Goal: Task Accomplishment & Management: Use online tool/utility

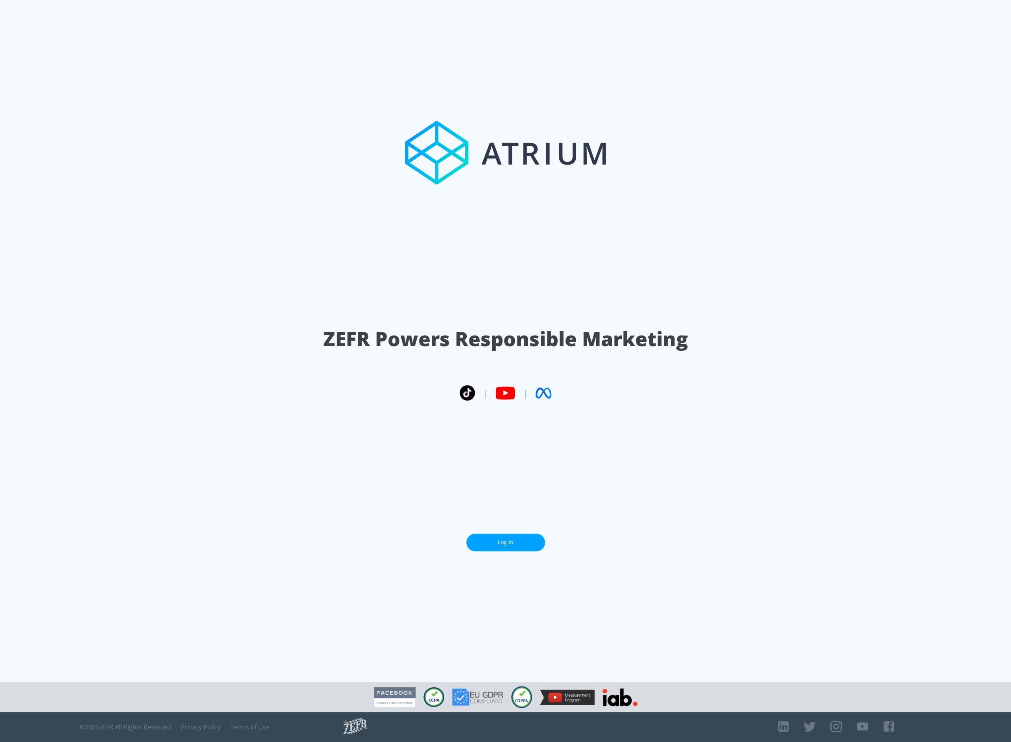
click at [518, 546] on link "Log In" at bounding box center [505, 542] width 79 height 18
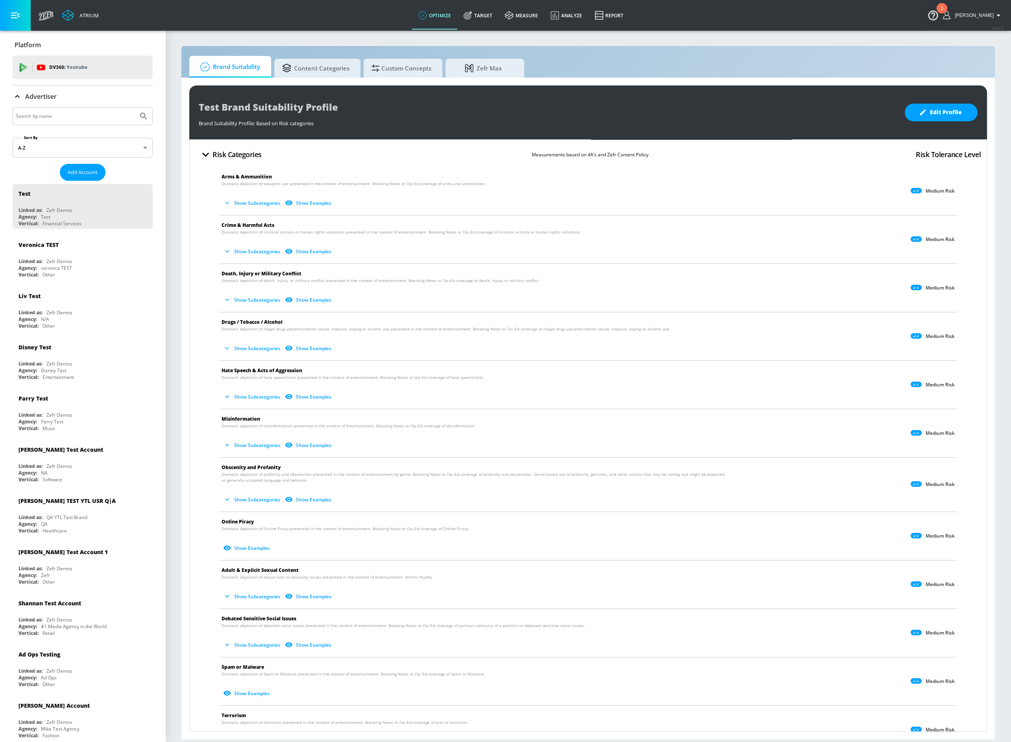
click at [45, 113] on input "Search by name" at bounding box center [75, 116] width 119 height 10
type input "stef"
click at [135, 107] on button "Submit Search" at bounding box center [143, 115] width 17 height 17
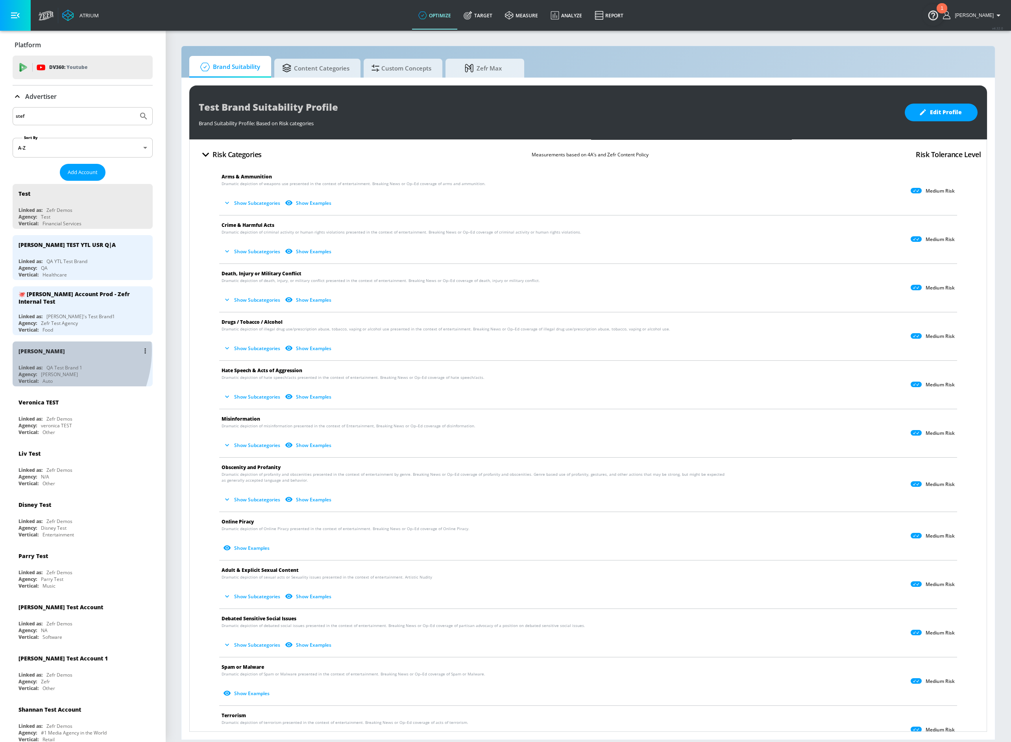
click at [37, 347] on div "[PERSON_NAME]" at bounding box center [42, 350] width 46 height 7
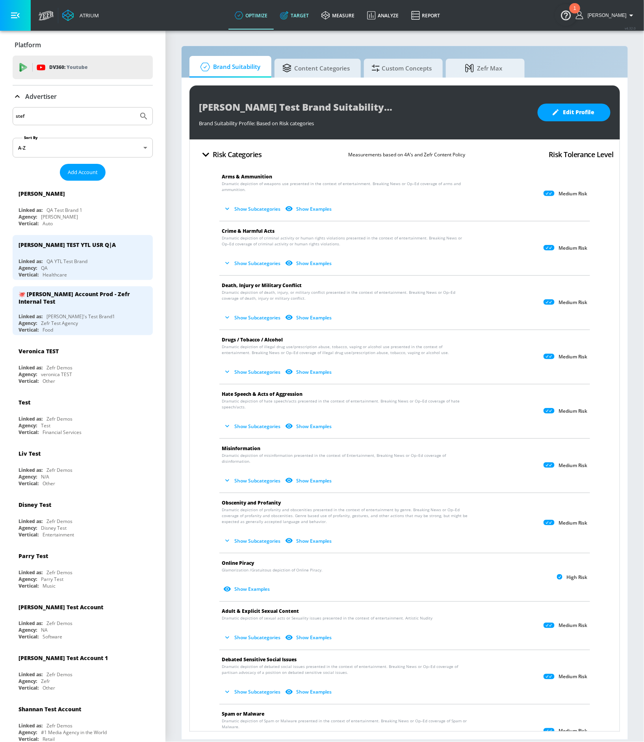
click at [312, 13] on link "Target" at bounding box center [294, 15] width 41 height 28
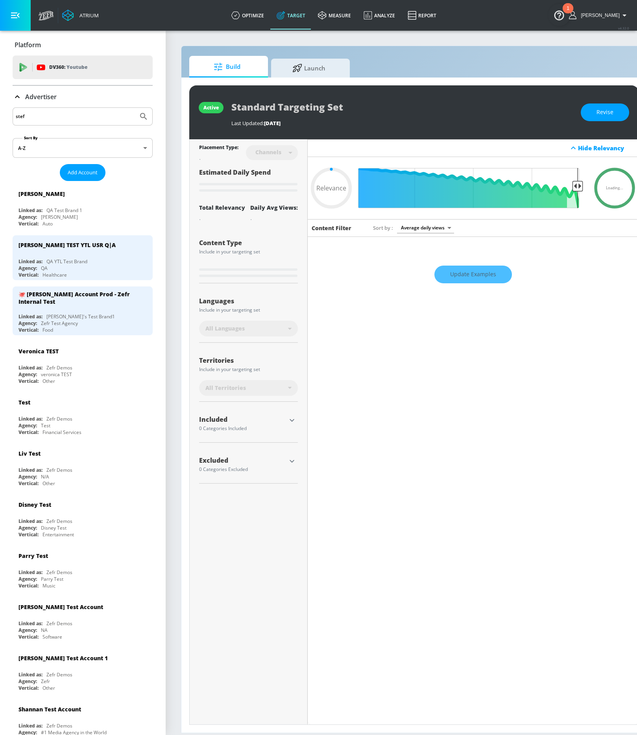
type input "0.05"
click at [302, 72] on span "Launch" at bounding box center [309, 66] width 60 height 19
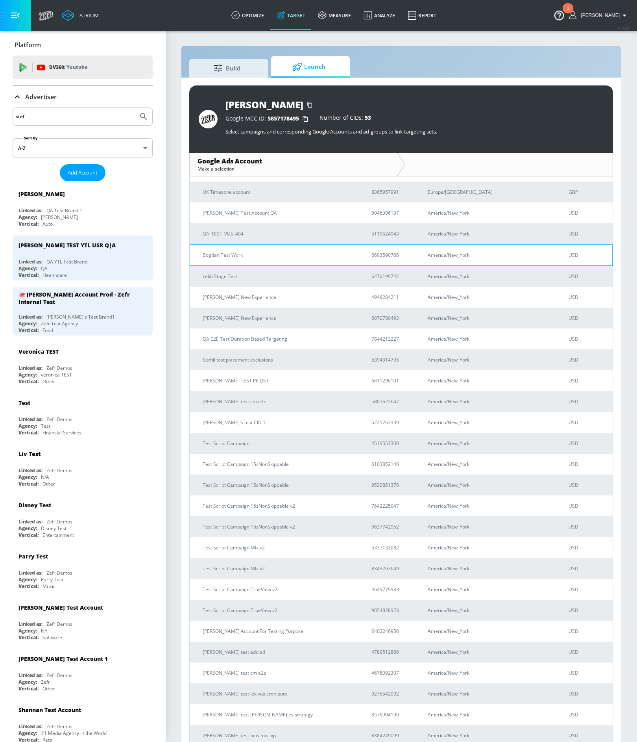
scroll to position [576, 0]
click at [229, 231] on p "QA_TEST_VUS_404" at bounding box center [278, 234] width 150 height 8
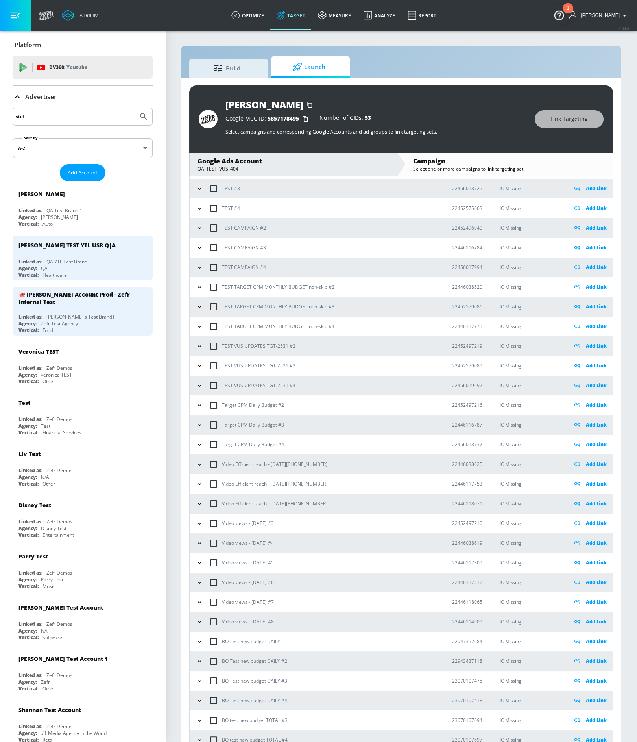
scroll to position [594, 0]
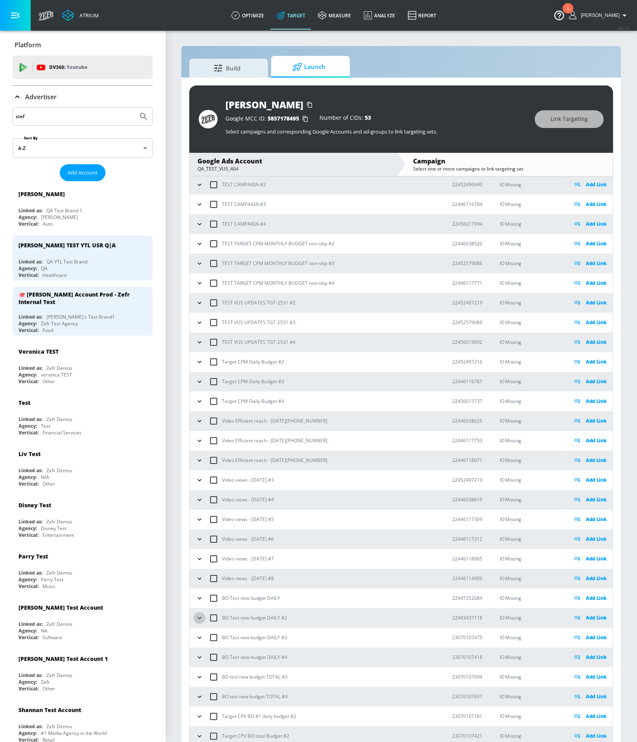
click at [197, 616] on icon "button" at bounding box center [200, 618] width 8 height 8
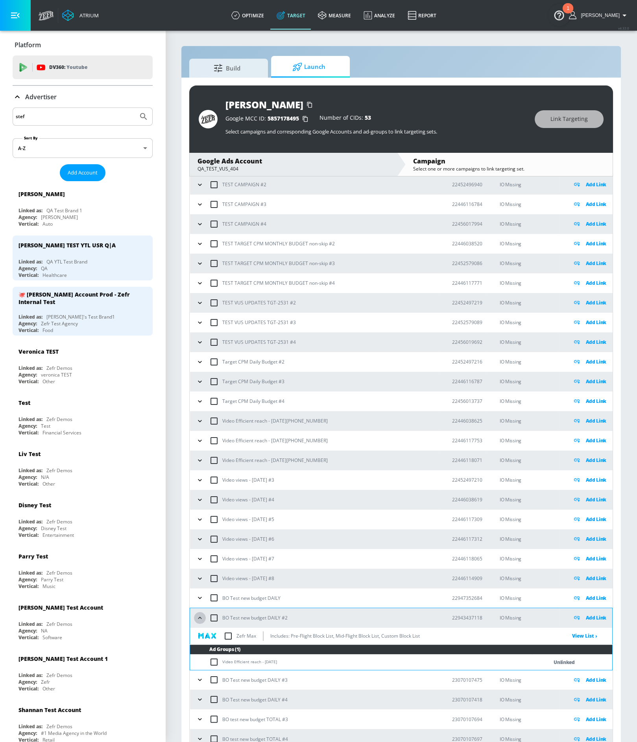
click at [197, 617] on icon "button" at bounding box center [200, 618] width 8 height 8
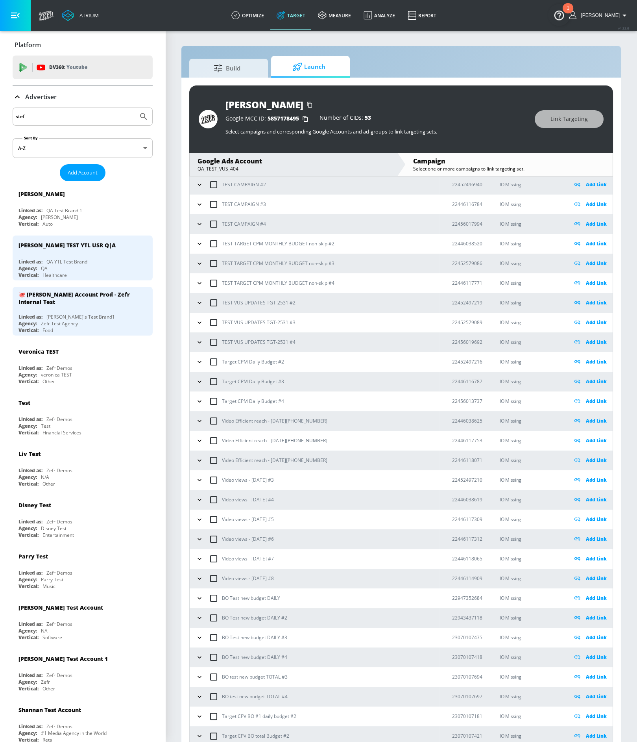
scroll to position [11, 0]
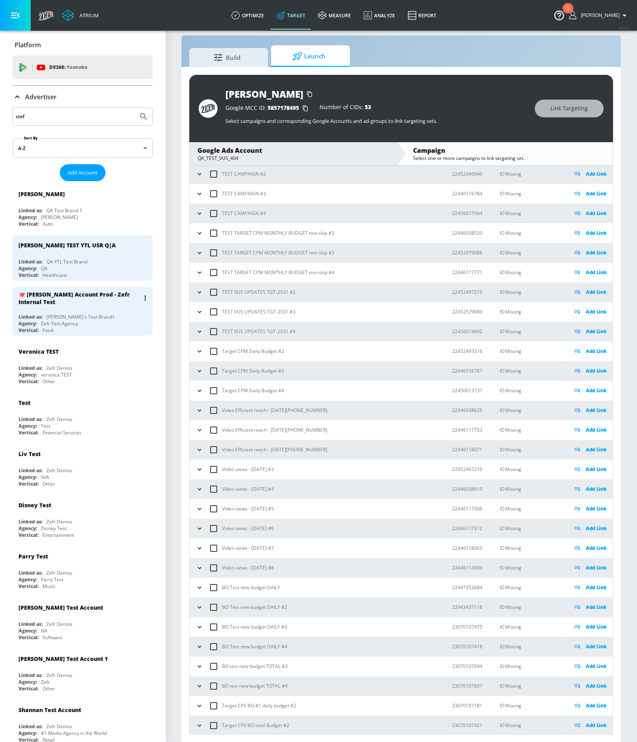
click at [59, 294] on div "🐙 [PERSON_NAME] Account Prod - Zefr Internal Test" at bounding box center [79, 298] width 121 height 15
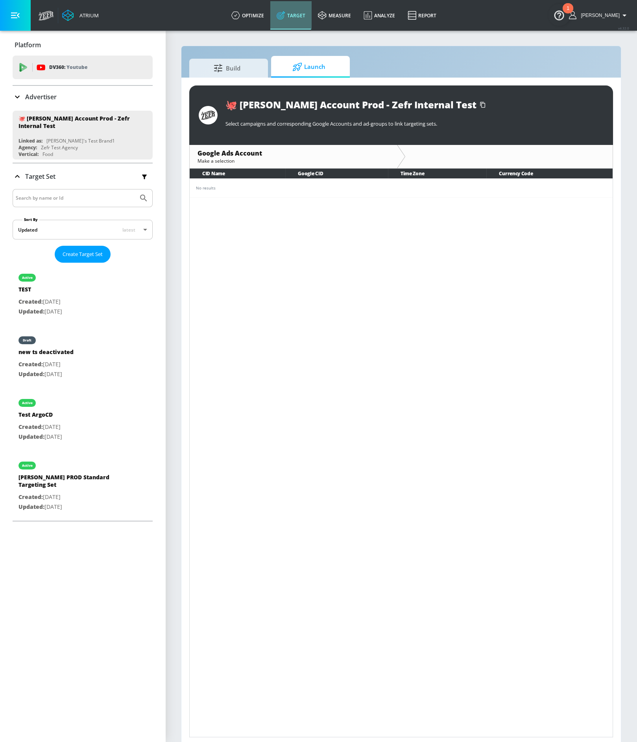
click at [309, 19] on link "Target" at bounding box center [290, 15] width 41 height 28
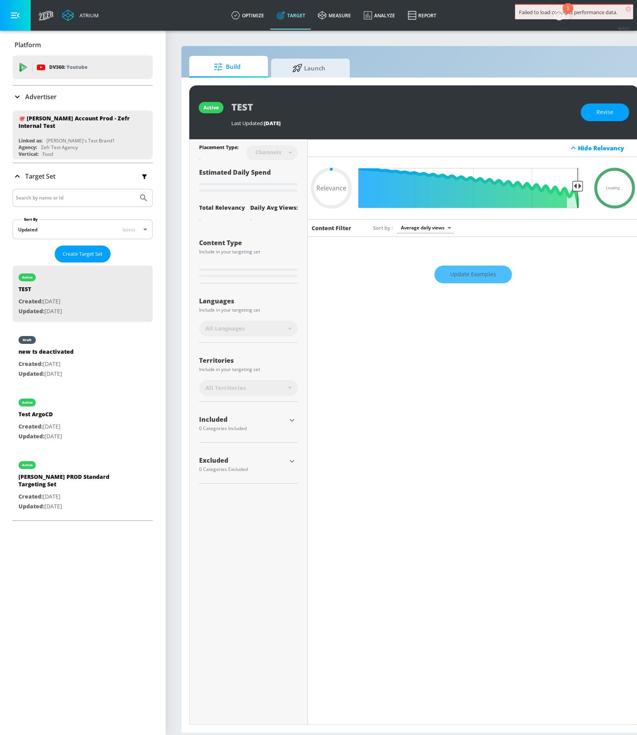
click at [20, 96] on icon at bounding box center [17, 96] width 9 height 9
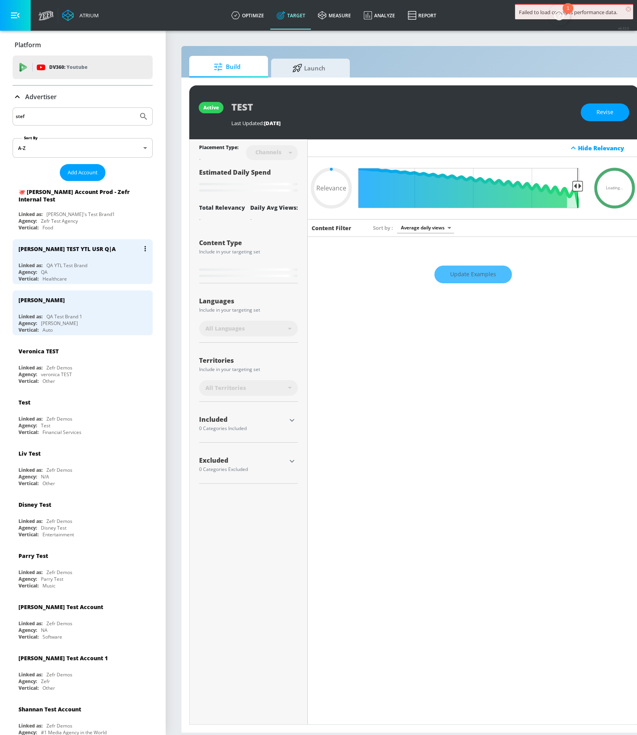
type input "0.6"
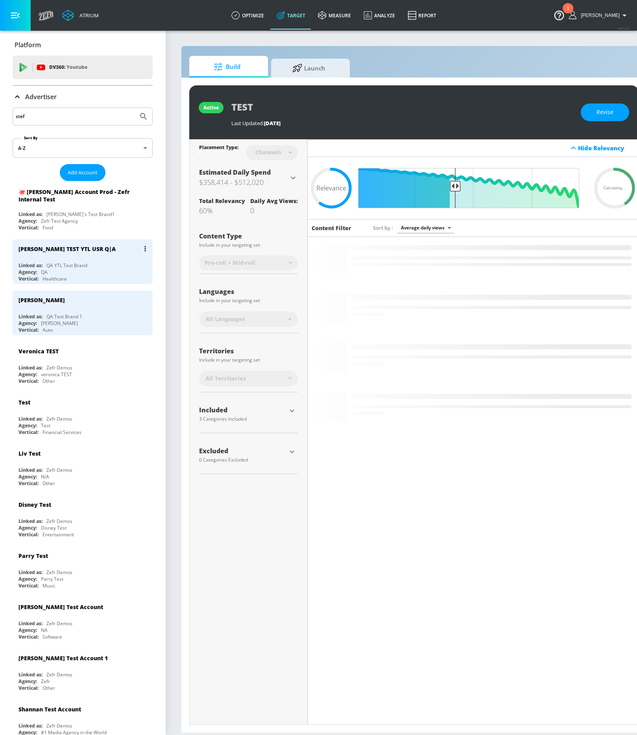
click at [61, 248] on div "[PERSON_NAME] TEST YTL USR Q|A" at bounding box center [67, 248] width 97 height 7
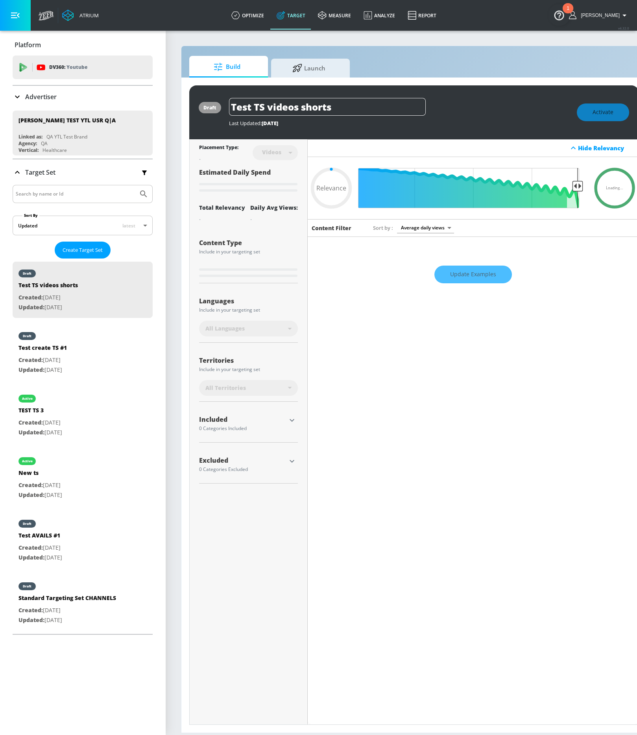
type input "0.6"
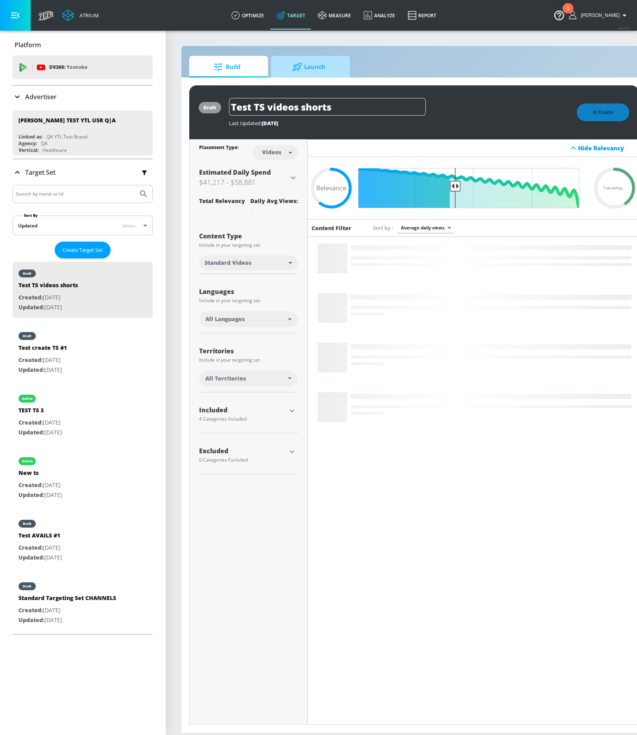
click at [305, 67] on span "Launch" at bounding box center [309, 66] width 60 height 19
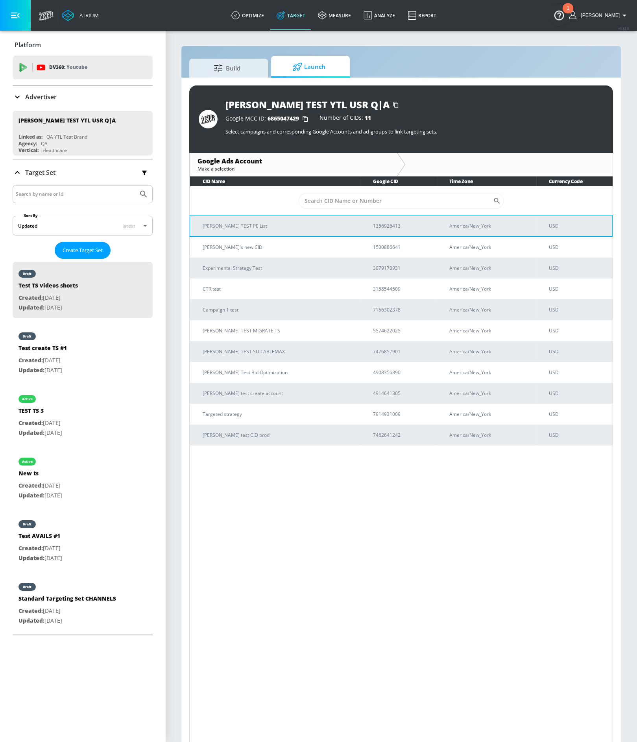
click at [223, 222] on p "Stefan TEST PE List" at bounding box center [279, 226] width 152 height 8
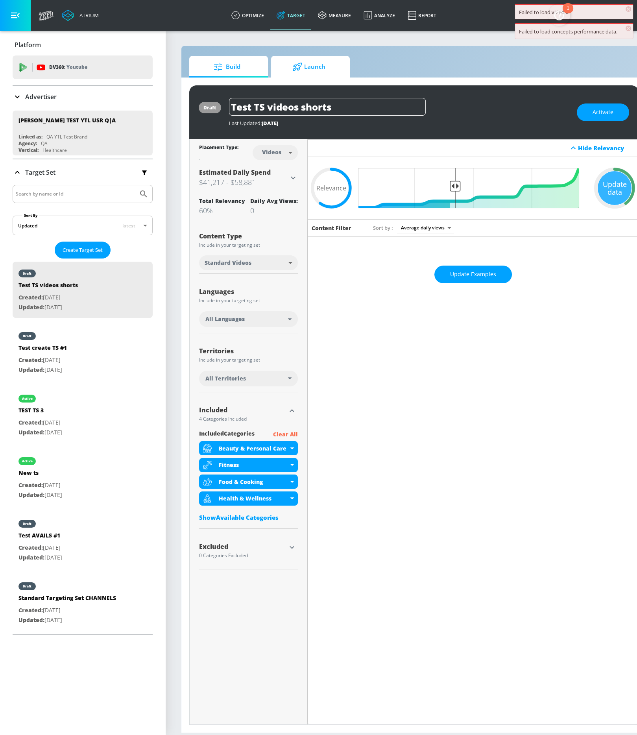
click at [310, 71] on span "Launch" at bounding box center [309, 66] width 60 height 19
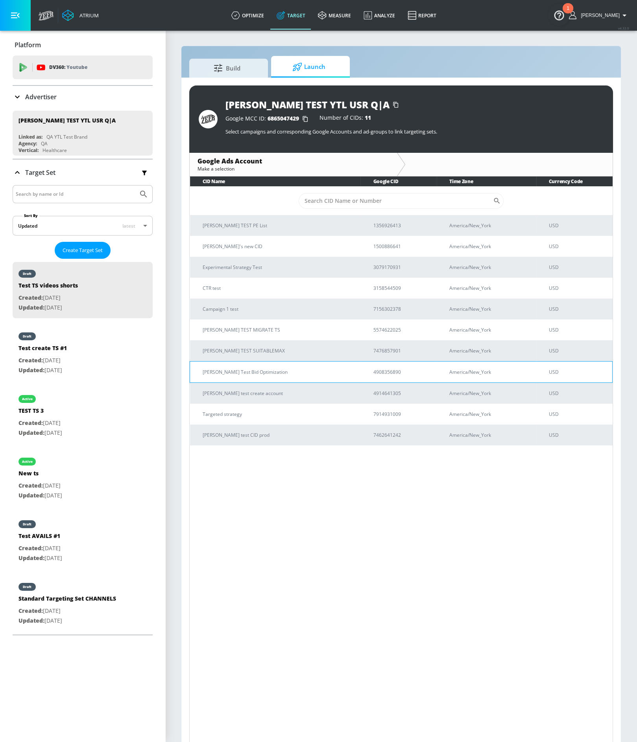
click at [266, 372] on p "Stefan Test Bid Optimization" at bounding box center [279, 372] width 152 height 8
